Goal: Transaction & Acquisition: Obtain resource

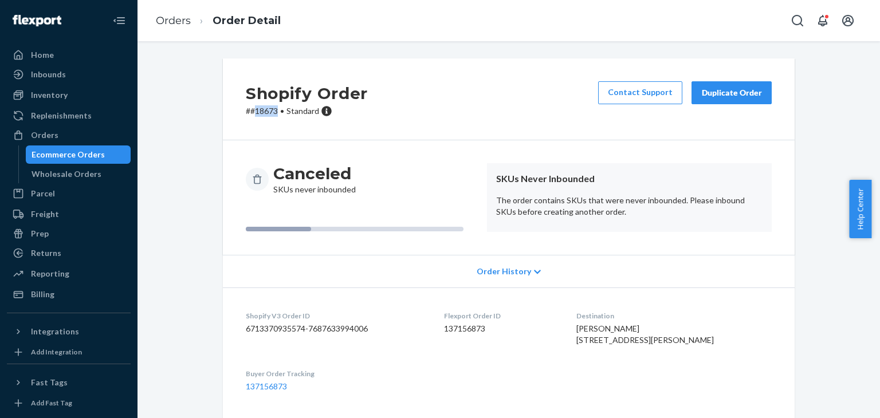
drag, startPoint x: 249, startPoint y: 109, endPoint x: 276, endPoint y: 109, distance: 26.9
click at [276, 109] on p "# #18673 • Standard" at bounding box center [307, 110] width 122 height 11
copy p "18673"
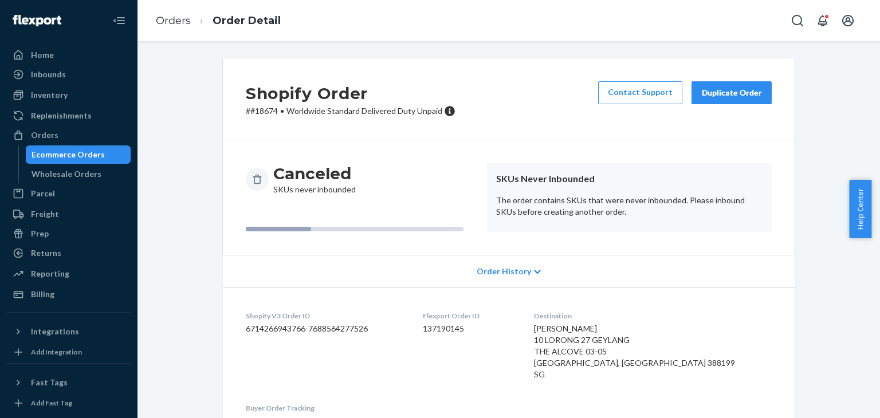
scroll to position [170, 0]
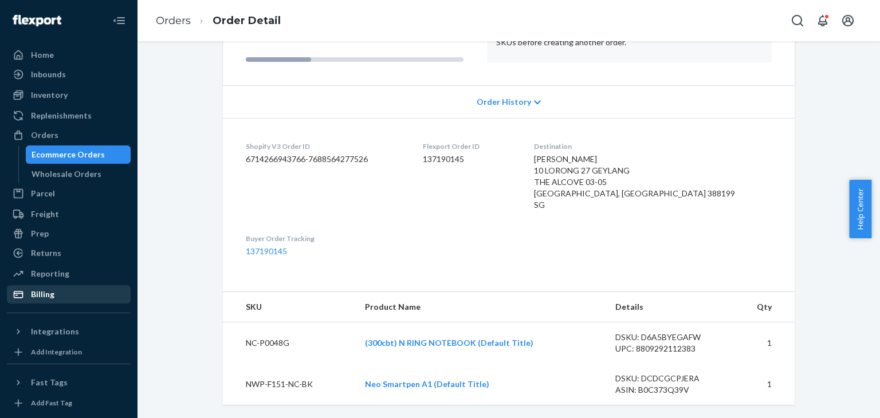
click at [41, 298] on div "Billing" at bounding box center [43, 294] width 24 height 11
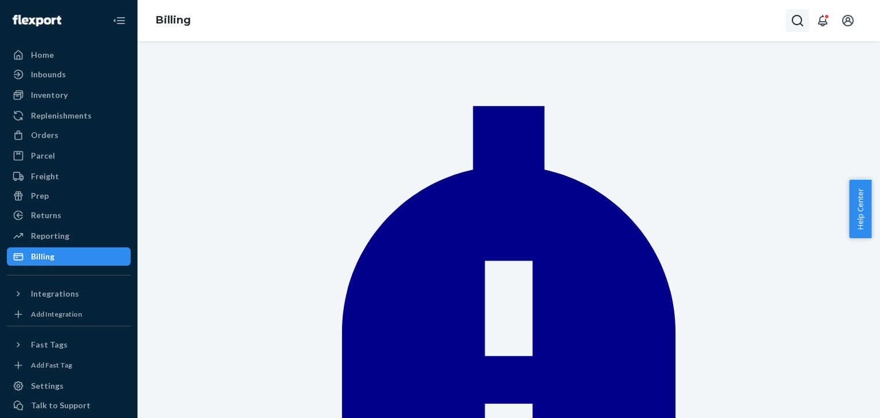
click at [800, 22] on icon "Open Search Box" at bounding box center [798, 21] width 14 height 14
click at [695, 17] on input "Search Input" at bounding box center [742, 21] width 94 height 15
click at [48, 138] on div "Orders" at bounding box center [45, 135] width 28 height 11
